Goal: Navigation & Orientation: Find specific page/section

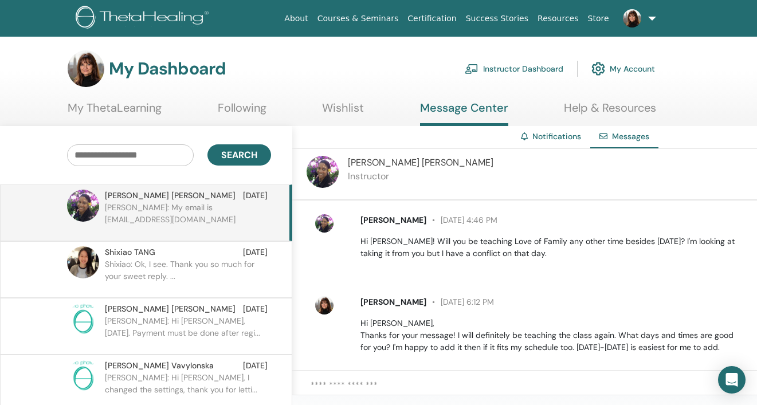
click at [504, 69] on link "Instructor Dashboard" at bounding box center [514, 68] width 99 height 25
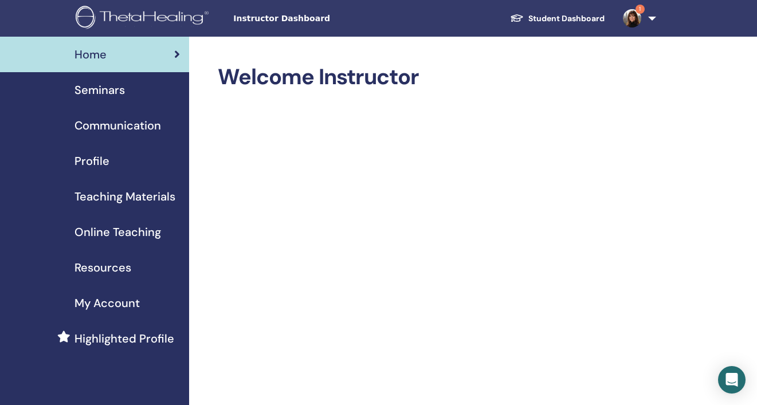
click at [632, 13] on img at bounding box center [632, 18] width 18 height 18
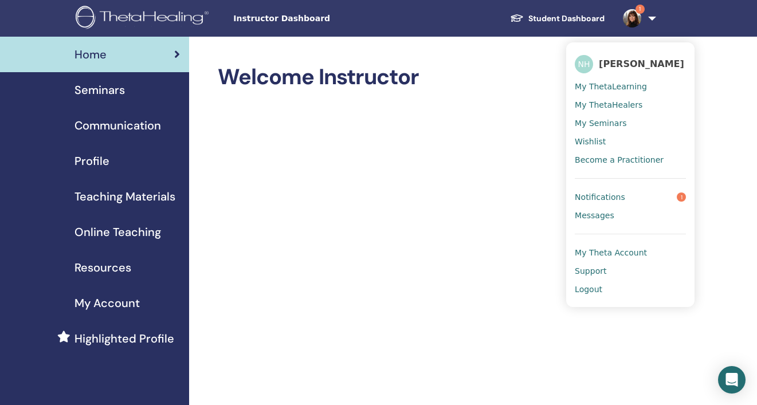
click at [611, 193] on span "Notifications" at bounding box center [600, 197] width 50 height 10
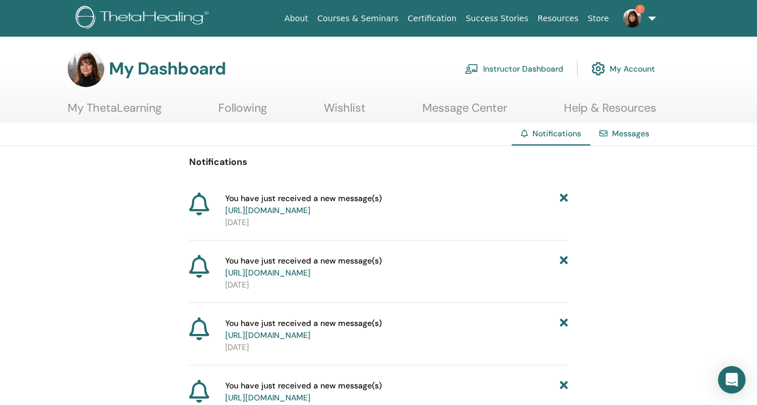
click at [311, 211] on link "https://member.thetahealing.com/message-center/messages/660deb78-8296-449a-9db1…" at bounding box center [267, 210] width 85 height 10
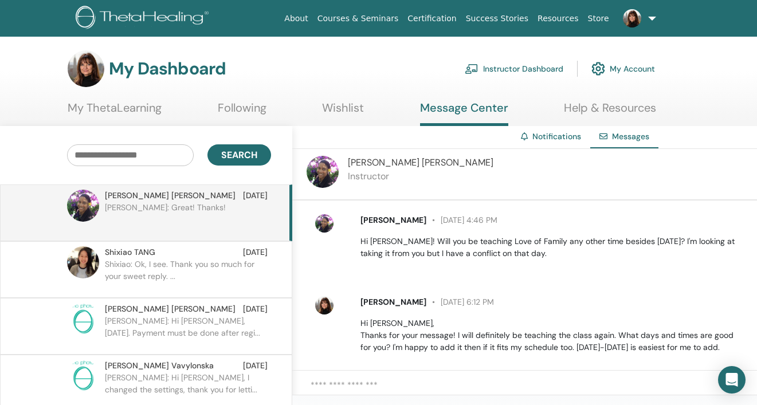
click at [537, 66] on link "Instructor Dashboard" at bounding box center [514, 68] width 99 height 25
